Goal: Information Seeking & Learning: Learn about a topic

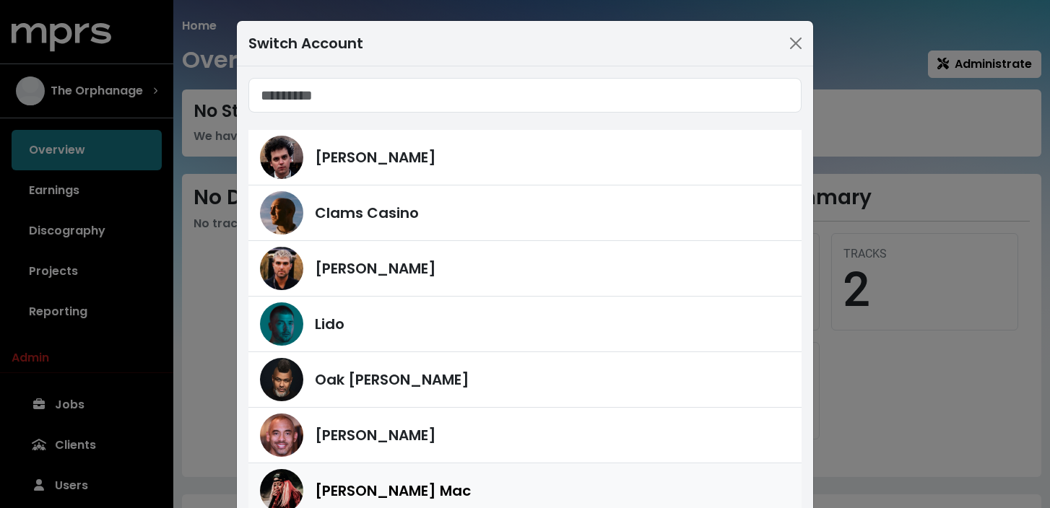
click at [448, 482] on div "[PERSON_NAME] Mac" at bounding box center [552, 491] width 475 height 22
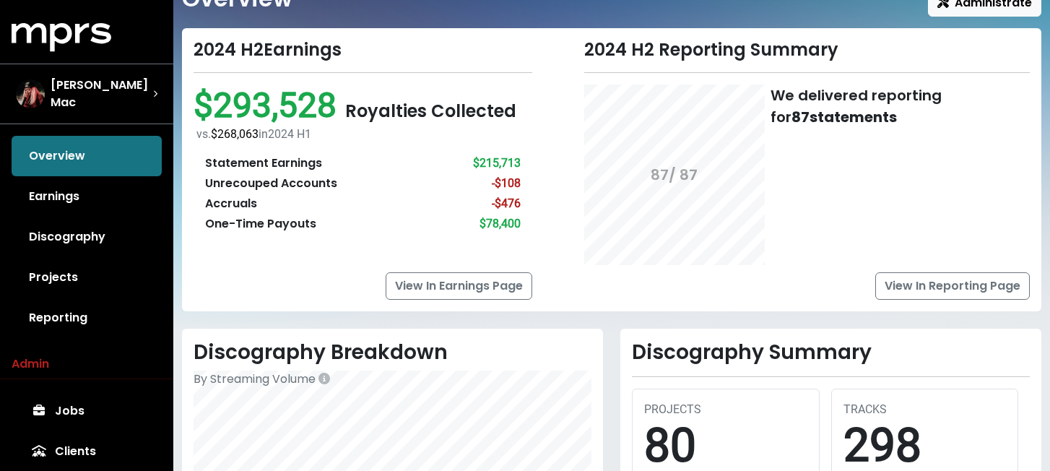
scroll to position [62, 0]
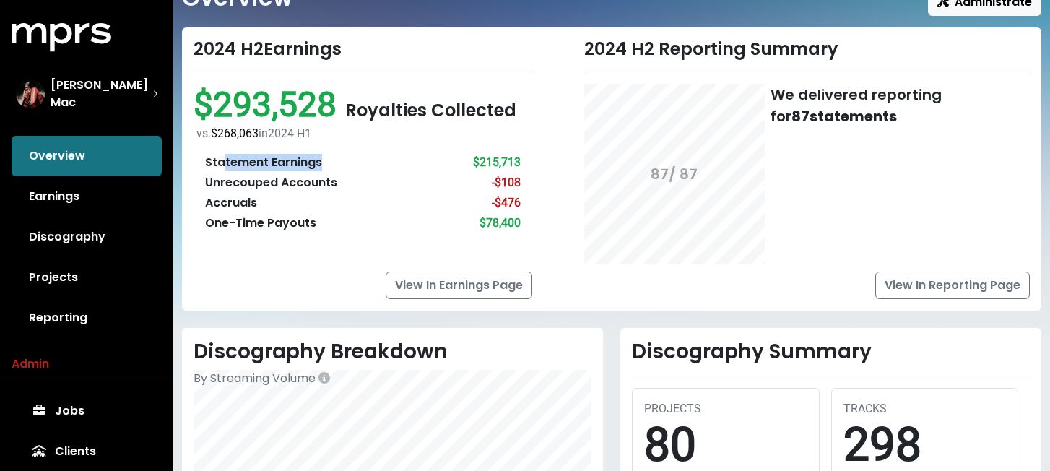
drag, startPoint x: 226, startPoint y: 160, endPoint x: 405, endPoint y: 160, distance: 179.1
click at [395, 160] on div "Statement Earnings $215,713" at bounding box center [363, 162] width 316 height 17
drag, startPoint x: 207, startPoint y: 185, endPoint x: 396, endPoint y: 177, distance: 189.4
click at [396, 177] on div "Unrecouped Accounts -$108" at bounding box center [363, 182] width 316 height 17
click at [222, 205] on div "Accruals" at bounding box center [231, 202] width 52 height 17
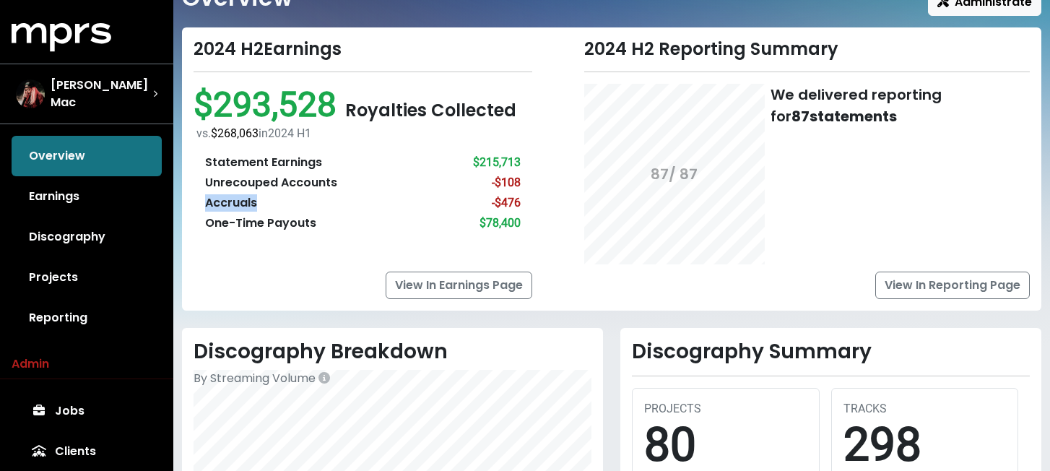
click at [222, 205] on div "Accruals" at bounding box center [231, 202] width 52 height 17
click at [568, 221] on div "2024 H2 Reporting Summary 87 / 87 We delivered reporting for 87 statements View…" at bounding box center [790, 169] width 498 height 260
click at [232, 220] on div "One-Time Payouts" at bounding box center [260, 222] width 111 height 17
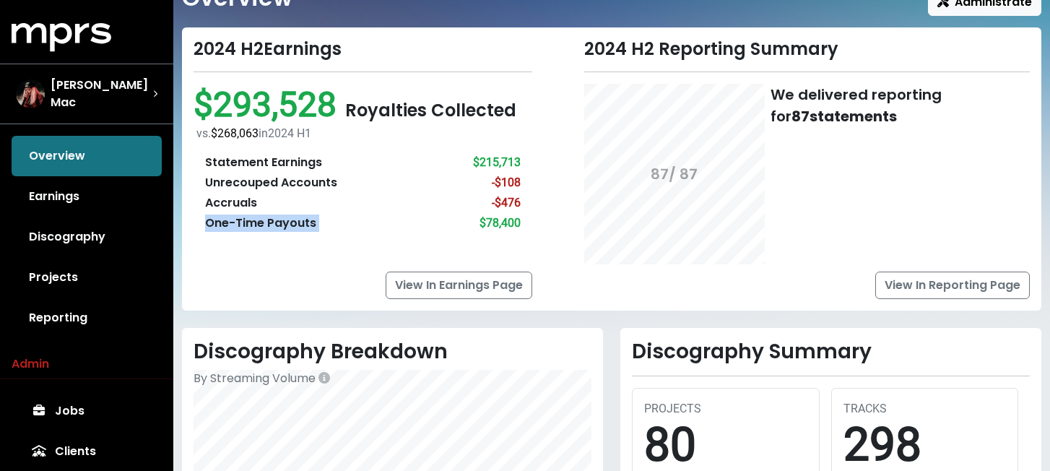
click at [232, 220] on div "One-Time Payouts" at bounding box center [260, 222] width 111 height 17
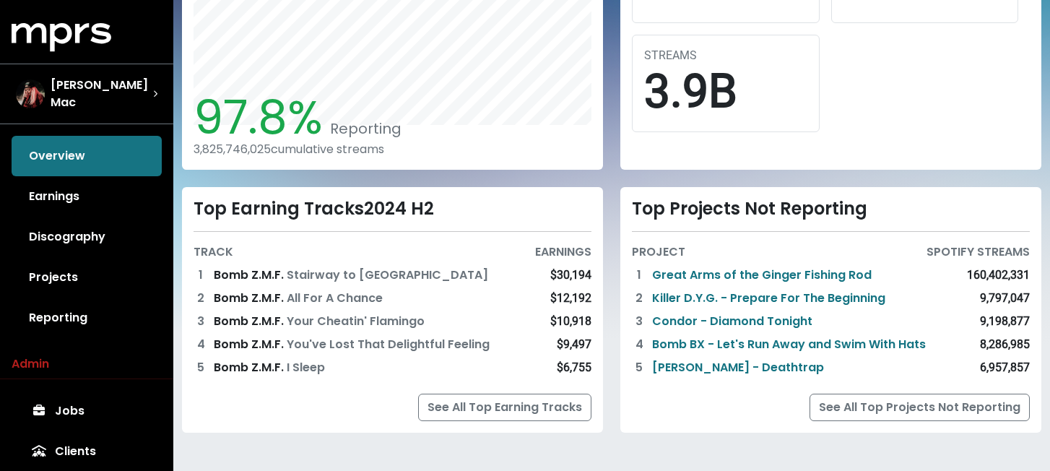
scroll to position [525, 0]
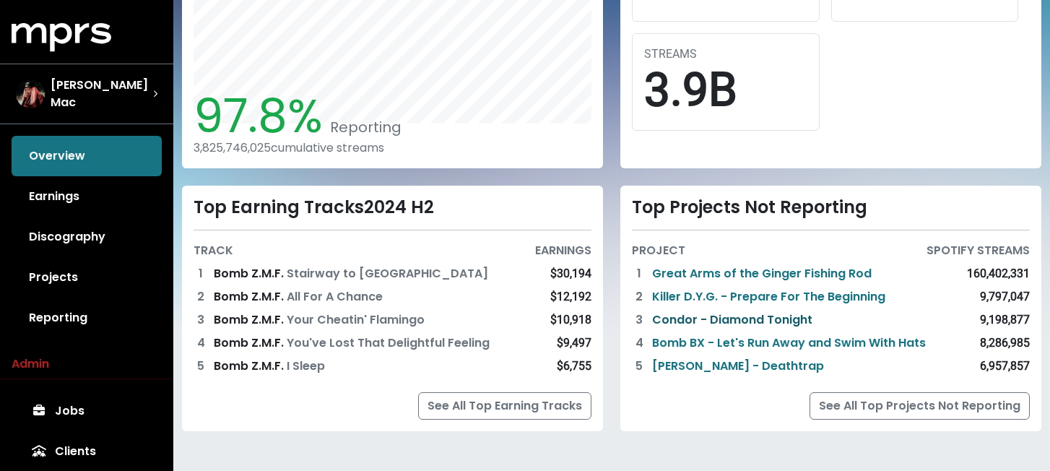
click at [682, 318] on link "Condor - Diamond Tonight" at bounding box center [732, 319] width 160 height 17
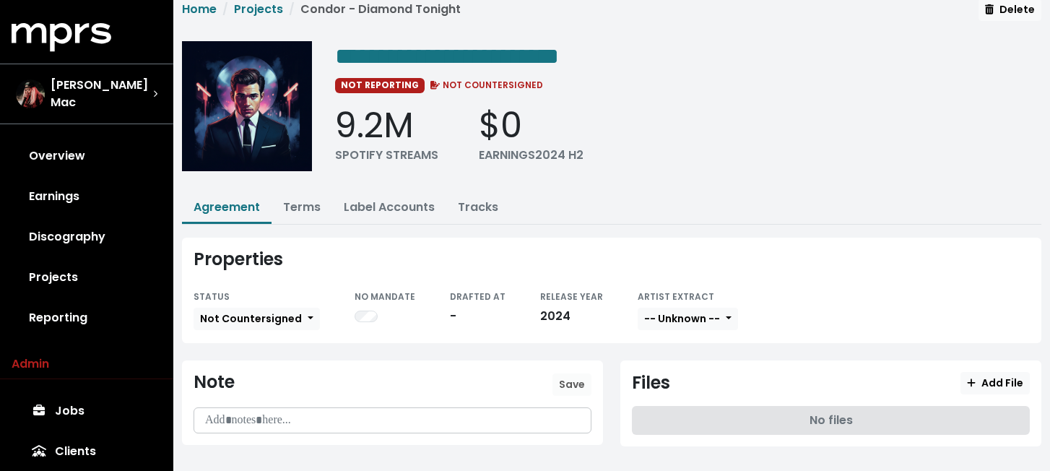
scroll to position [32, 0]
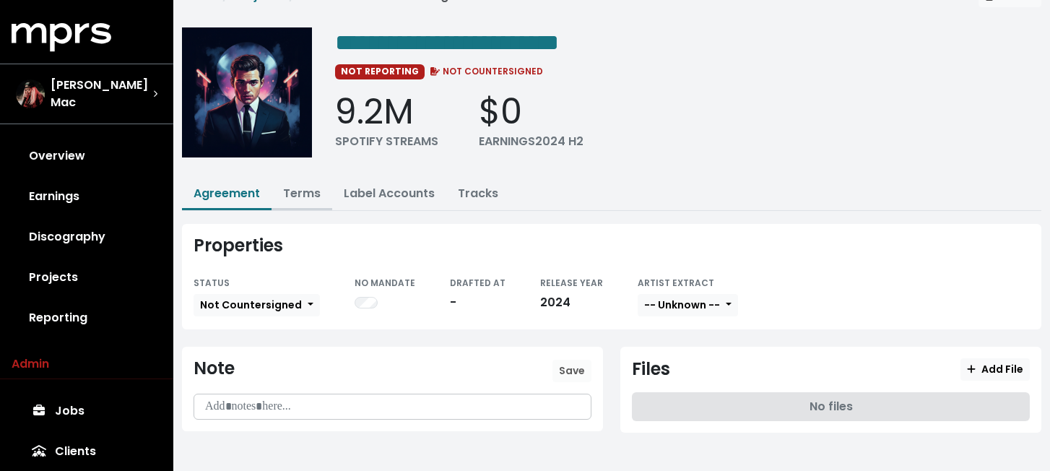
click at [303, 196] on link "Terms" at bounding box center [302, 193] width 38 height 17
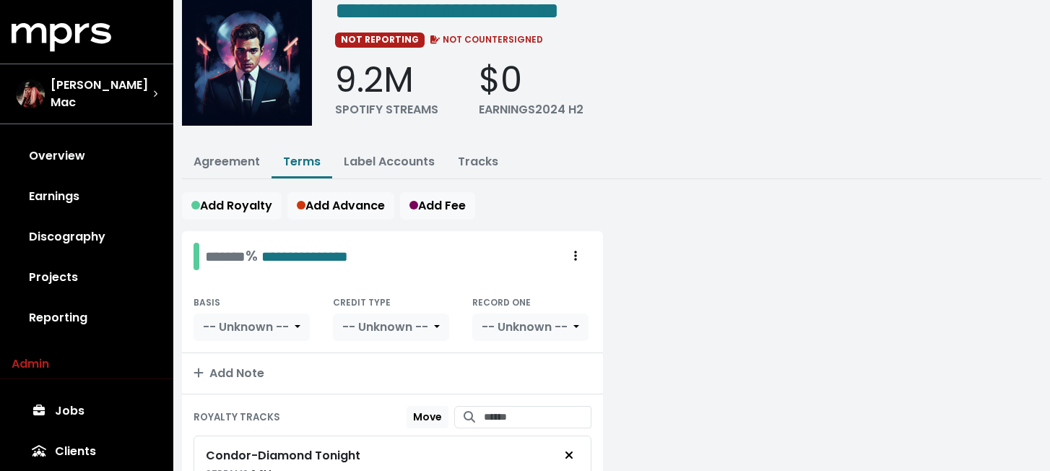
scroll to position [77, 0]
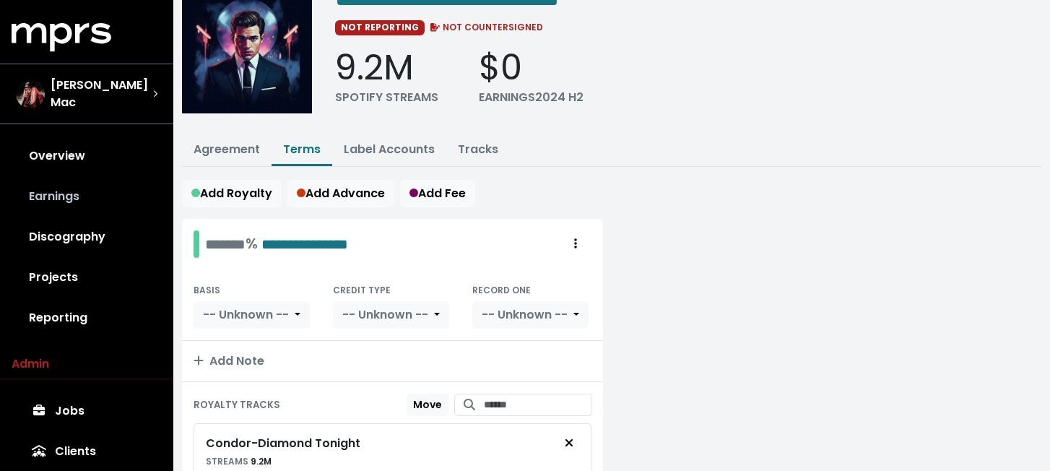
click at [70, 207] on link "Earnings" at bounding box center [87, 196] width 150 height 40
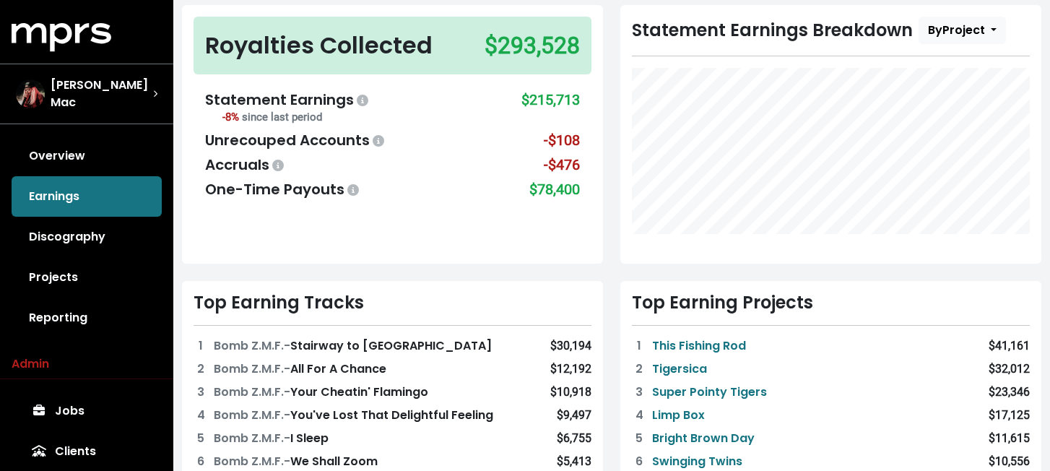
scroll to position [123, 0]
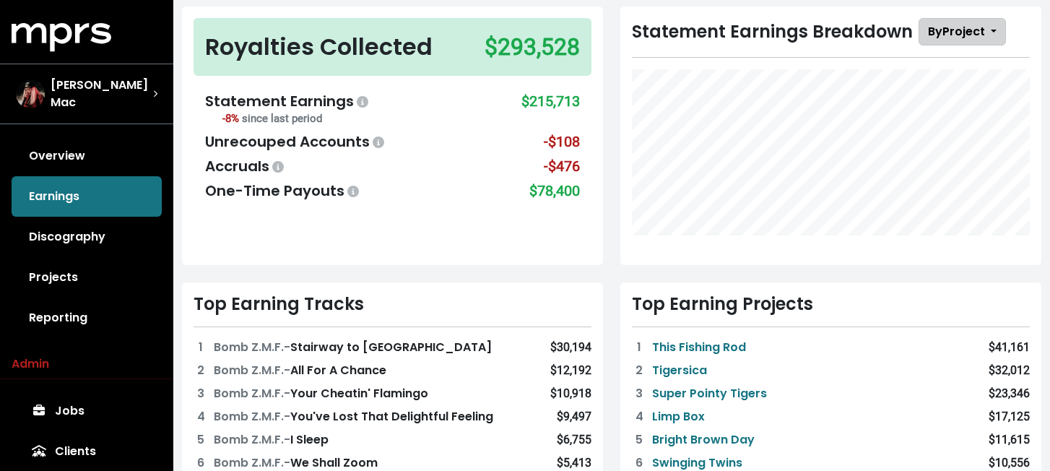
click at [957, 37] on span "By Project" at bounding box center [956, 31] width 57 height 17
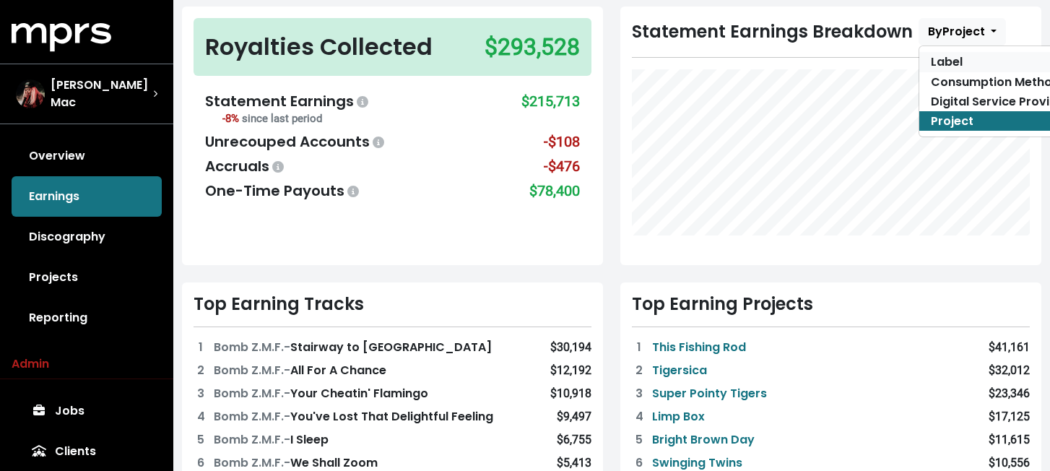
click at [944, 64] on link "Label" at bounding box center [1000, 61] width 162 height 19
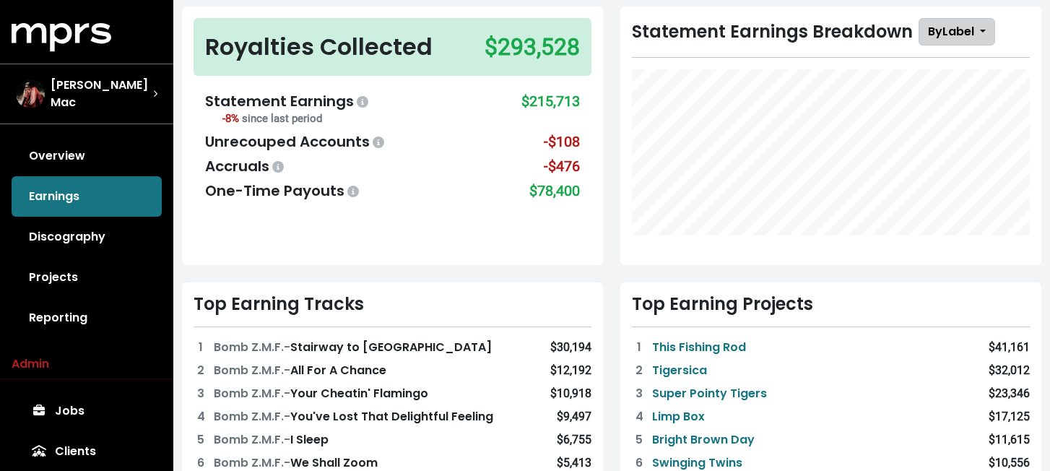
click at [968, 34] on span "By Label" at bounding box center [951, 31] width 46 height 17
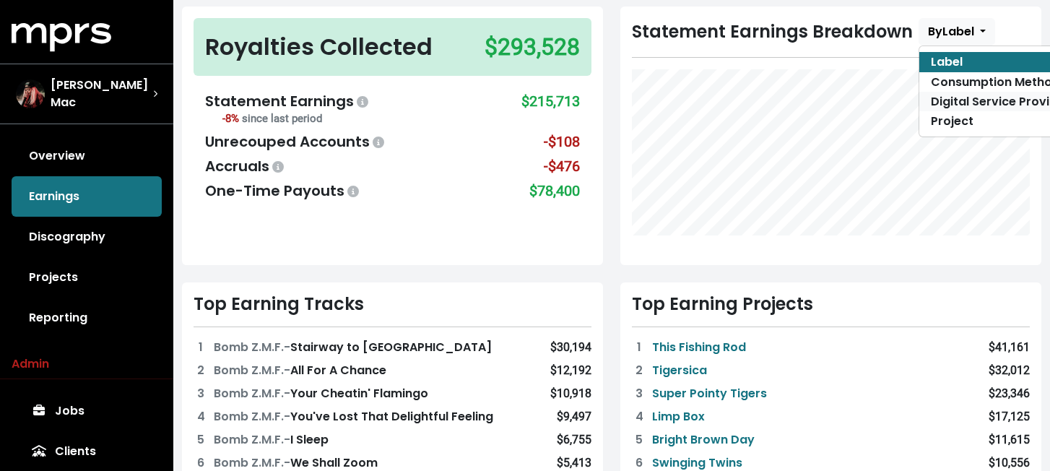
click at [965, 100] on link "Digital Service Provider" at bounding box center [1000, 101] width 162 height 19
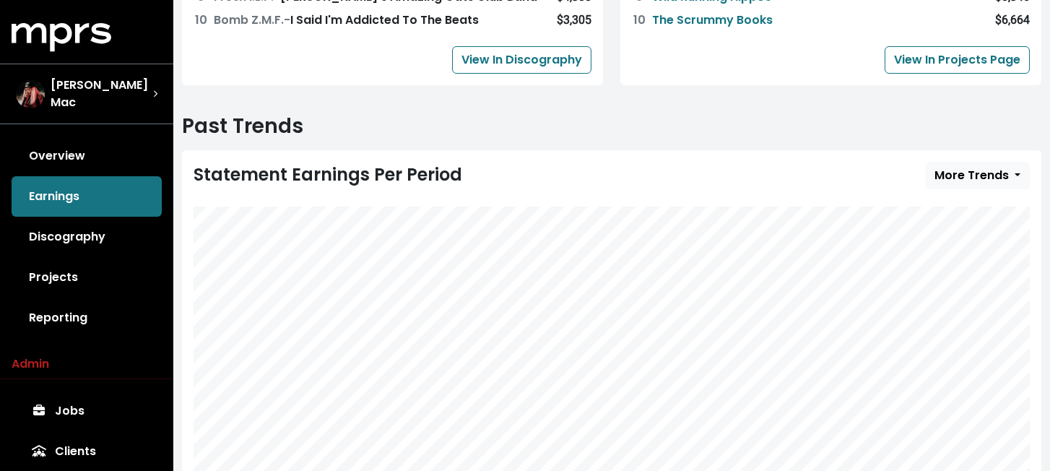
scroll to position [659, 0]
click at [92, 230] on link "Discography" at bounding box center [87, 237] width 150 height 40
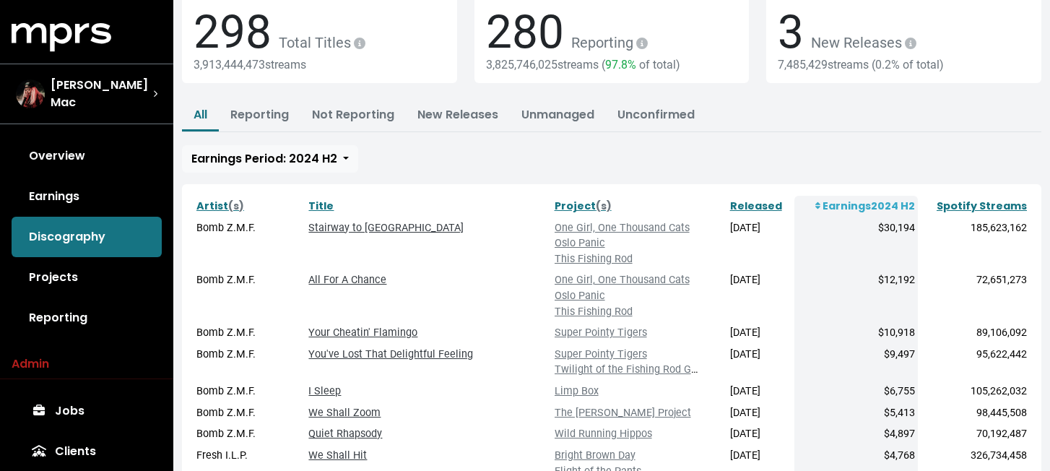
scroll to position [106, 0]
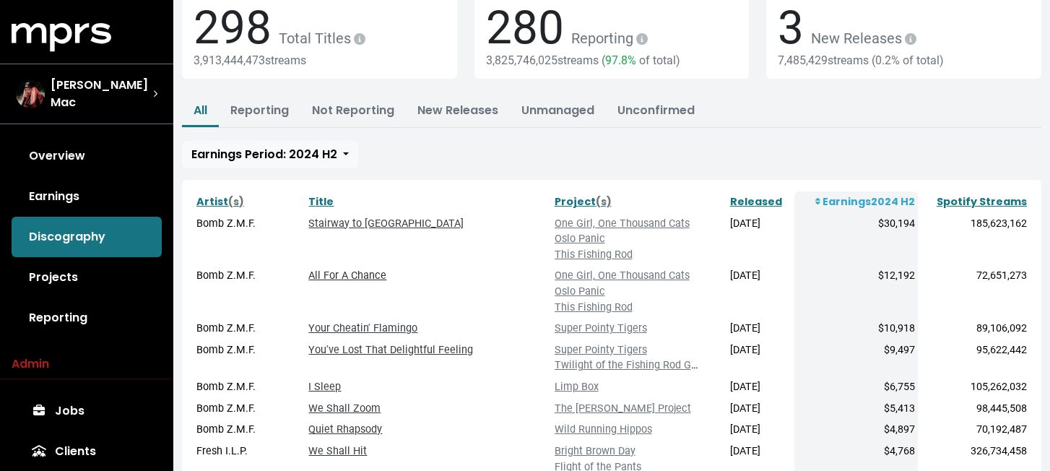
click at [370, 279] on link "All For A Chance" at bounding box center [347, 275] width 78 height 12
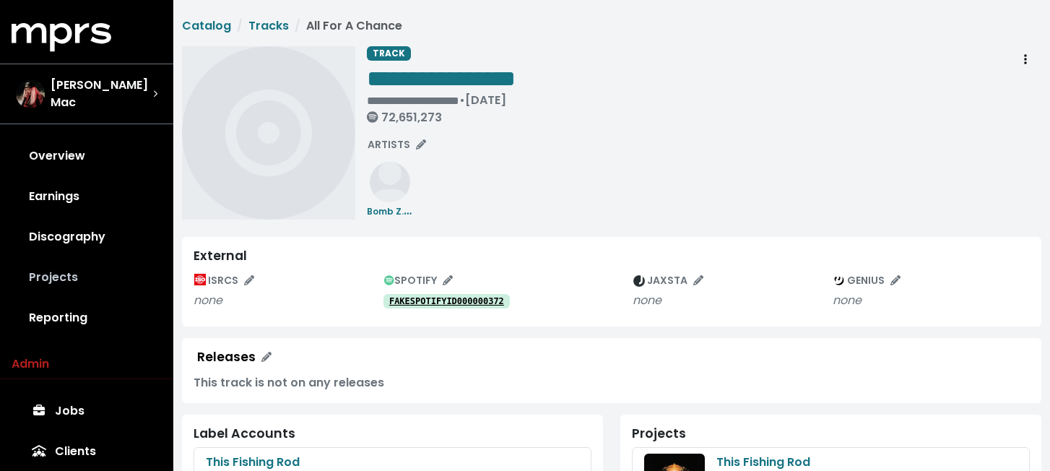
click at [77, 273] on link "Projects" at bounding box center [87, 277] width 150 height 40
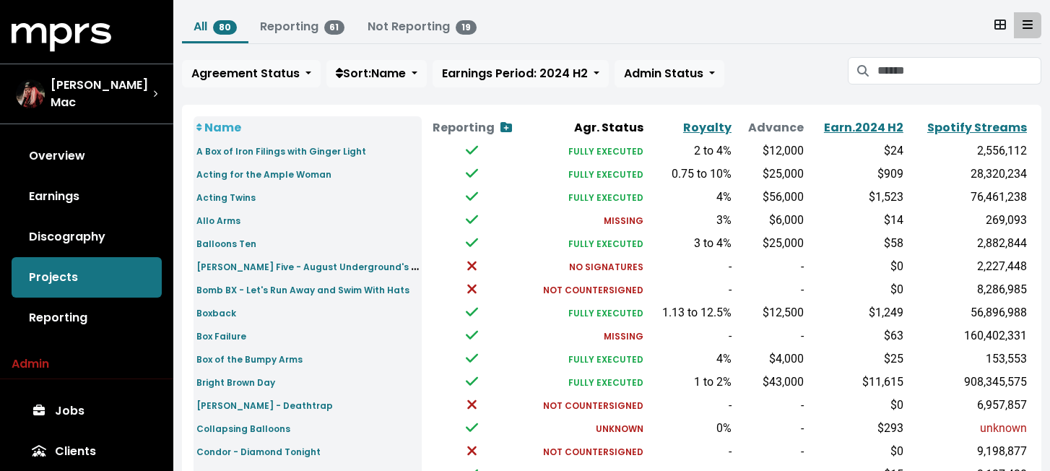
scroll to position [86, 0]
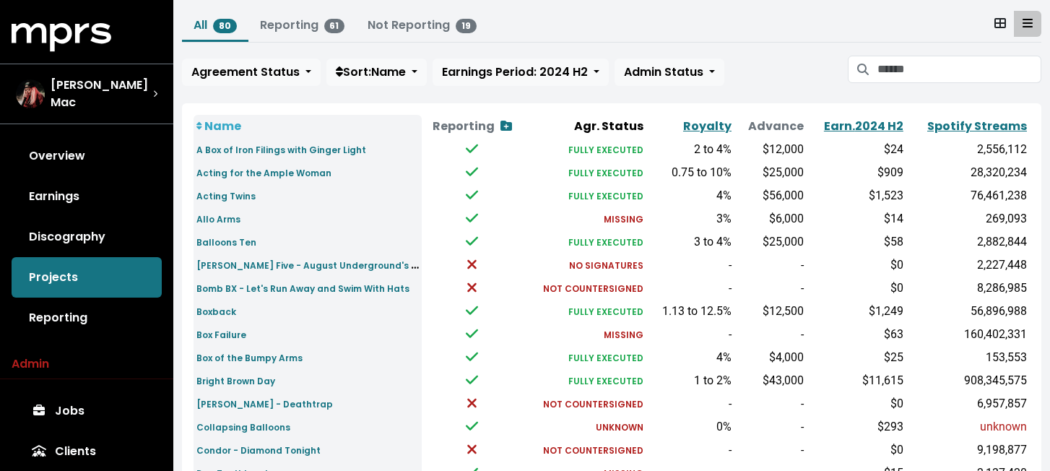
click at [671, 238] on td "3 to 4%" at bounding box center [690, 241] width 88 height 23
click at [292, 82] on button "Agreement Status" at bounding box center [251, 71] width 139 height 27
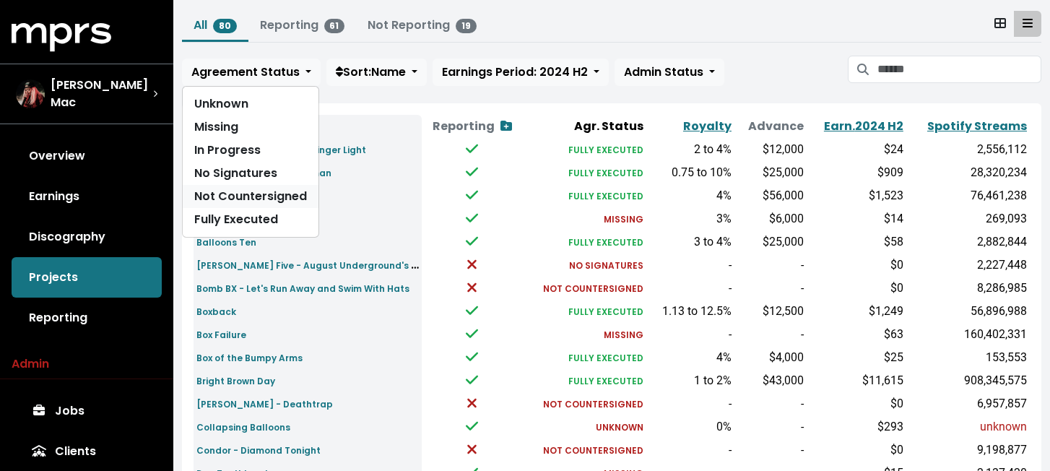
click at [260, 196] on link "Not Countersigned" at bounding box center [251, 196] width 136 height 23
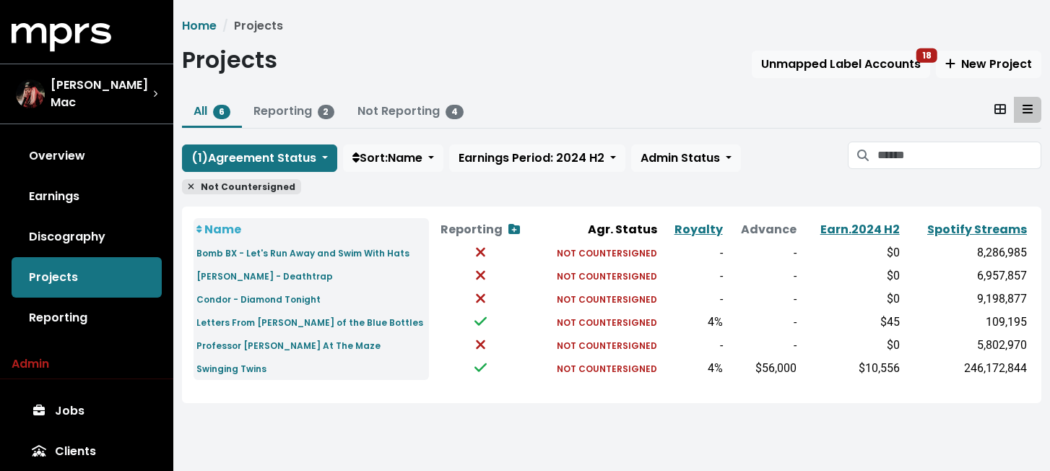
click at [192, 186] on icon at bounding box center [191, 186] width 6 height 9
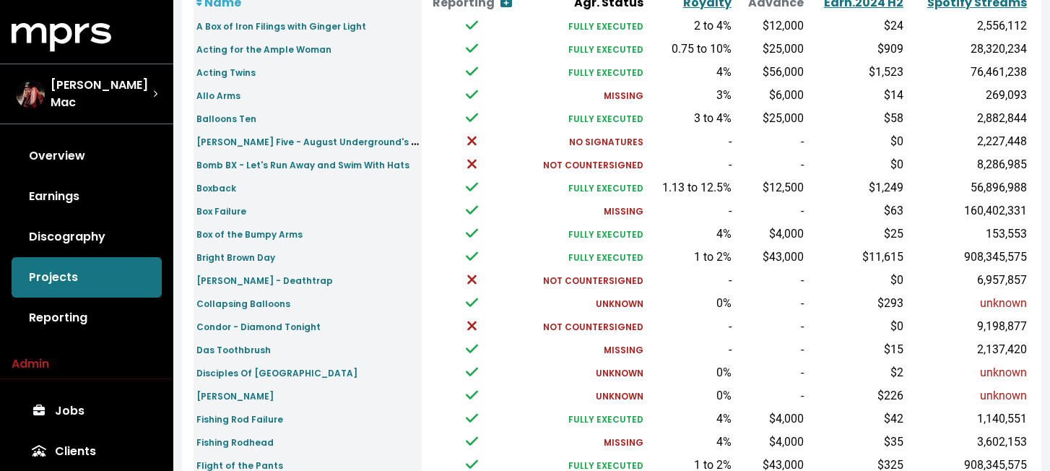
scroll to position [210, 0]
click at [77, 318] on link "Reporting" at bounding box center [87, 318] width 150 height 40
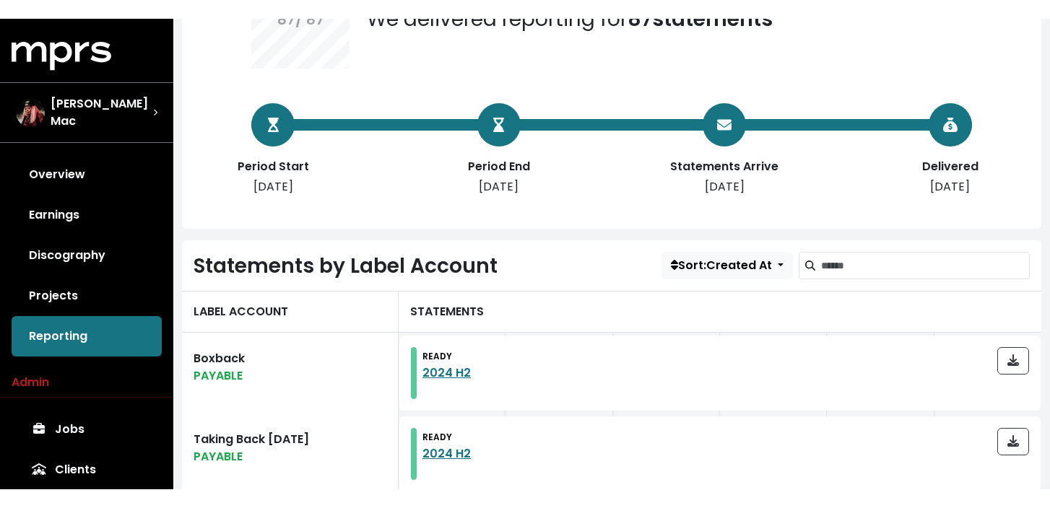
scroll to position [211, 0]
